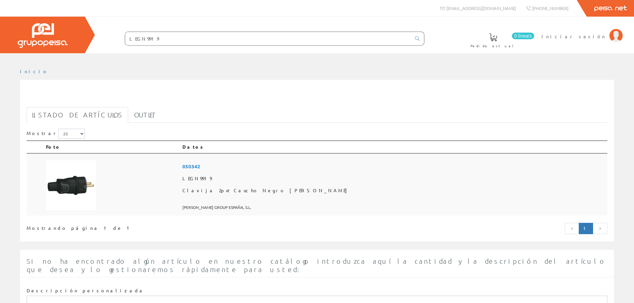
click at [292, 168] on span "050342" at bounding box center [393, 166] width 422 height 12
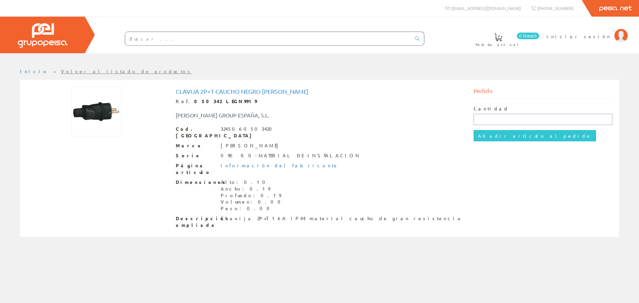
click at [486, 118] on input "text" at bounding box center [543, 119] width 139 height 11
type input "1"
click at [492, 136] on input "Añadir artículo al pedido" at bounding box center [535, 135] width 123 height 11
